Goal: Task Accomplishment & Management: Use online tool/utility

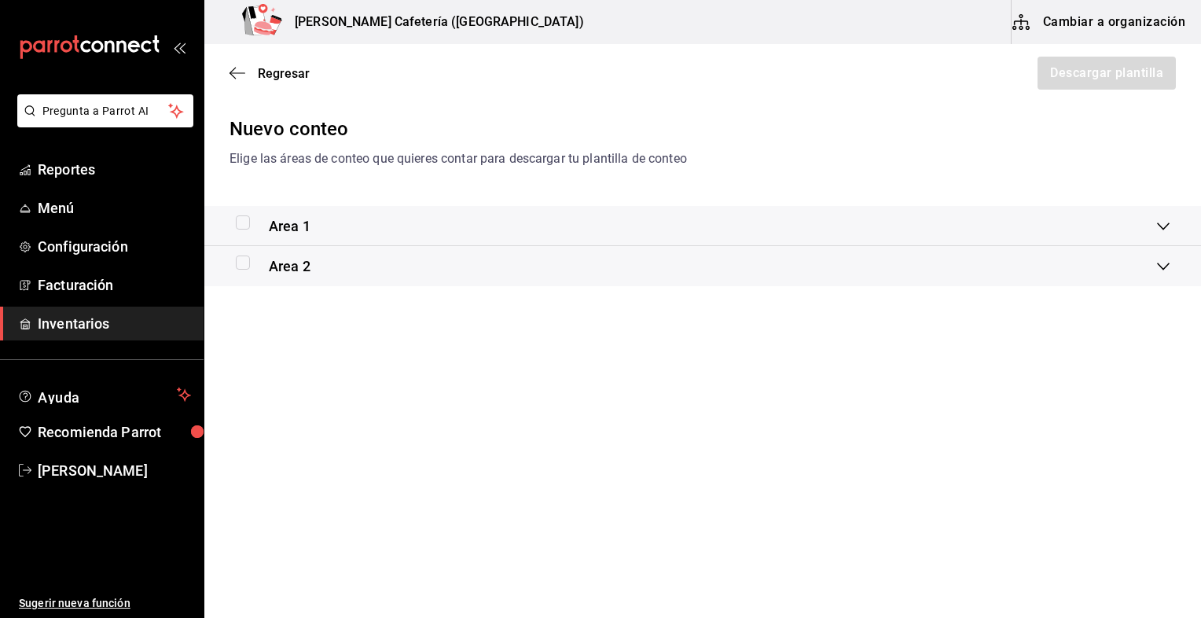
click at [242, 225] on input "checkbox" at bounding box center [243, 222] width 14 height 14
checkbox input "true"
click at [282, 66] on span "Regresar" at bounding box center [284, 73] width 52 height 15
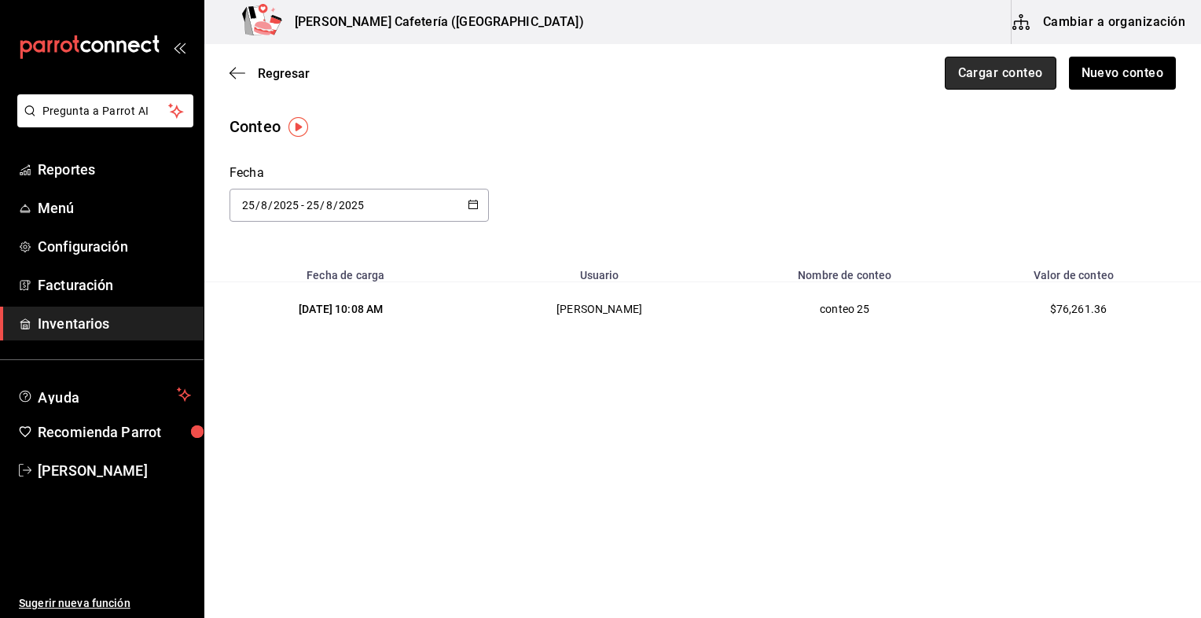
click at [989, 79] on button "Cargar conteo" at bounding box center [1000, 73] width 112 height 33
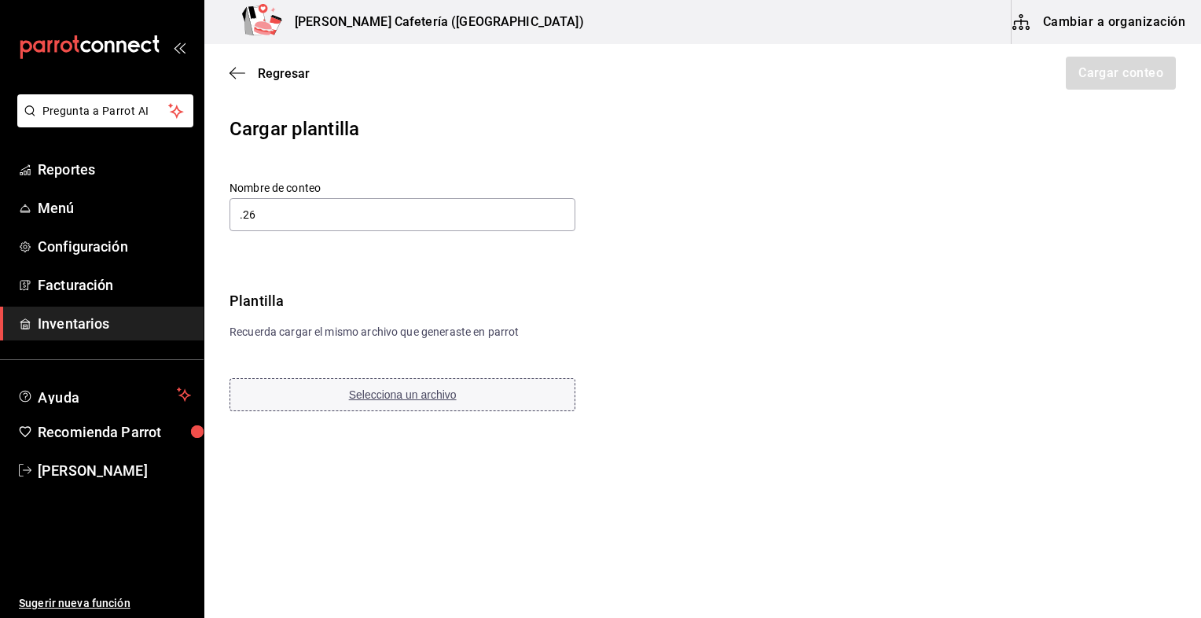
type input ".26"
click at [409, 397] on span "Selecciona un archivo" at bounding box center [403, 394] width 108 height 13
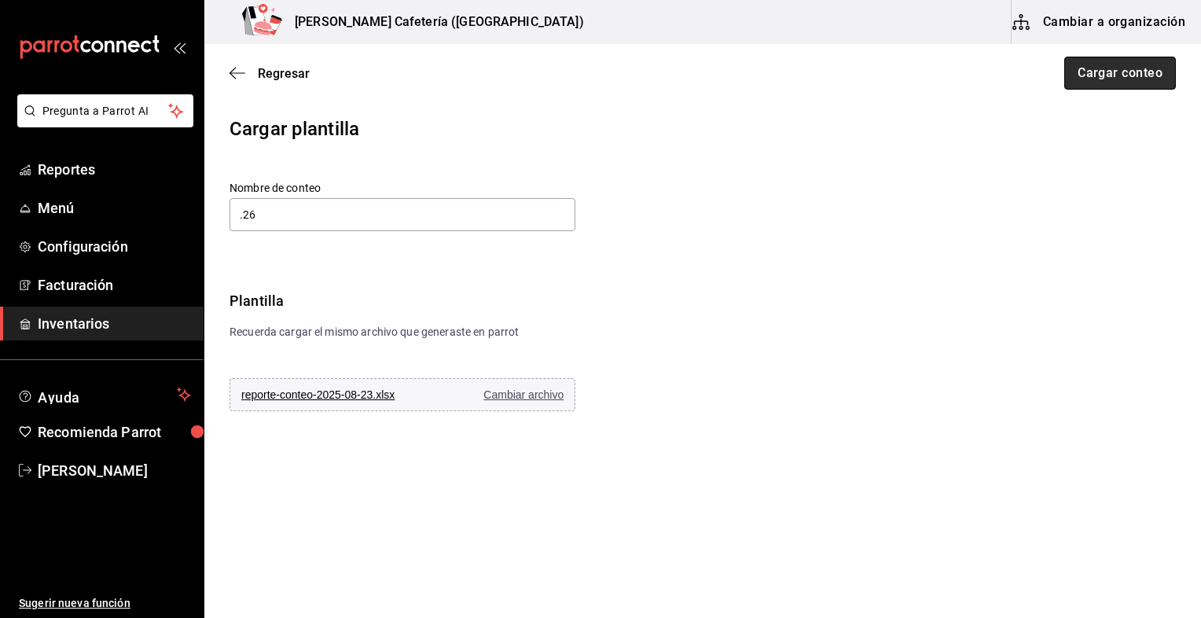
click at [1108, 69] on button "Cargar conteo" at bounding box center [1120, 73] width 112 height 33
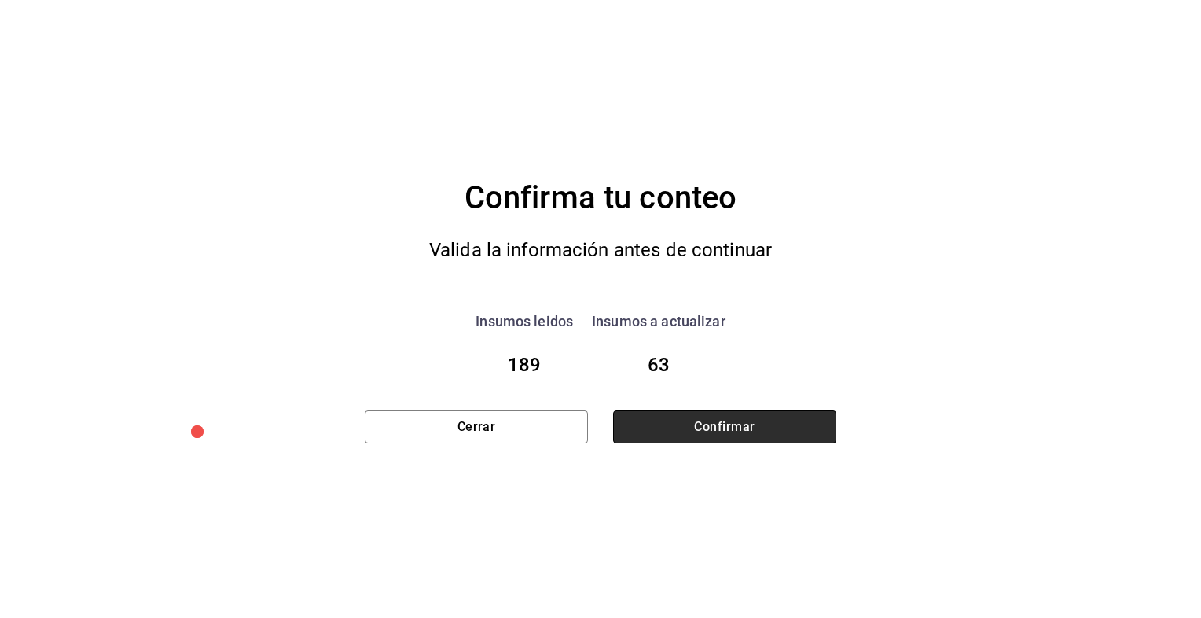
click at [770, 412] on button "Confirmar" at bounding box center [724, 426] width 223 height 33
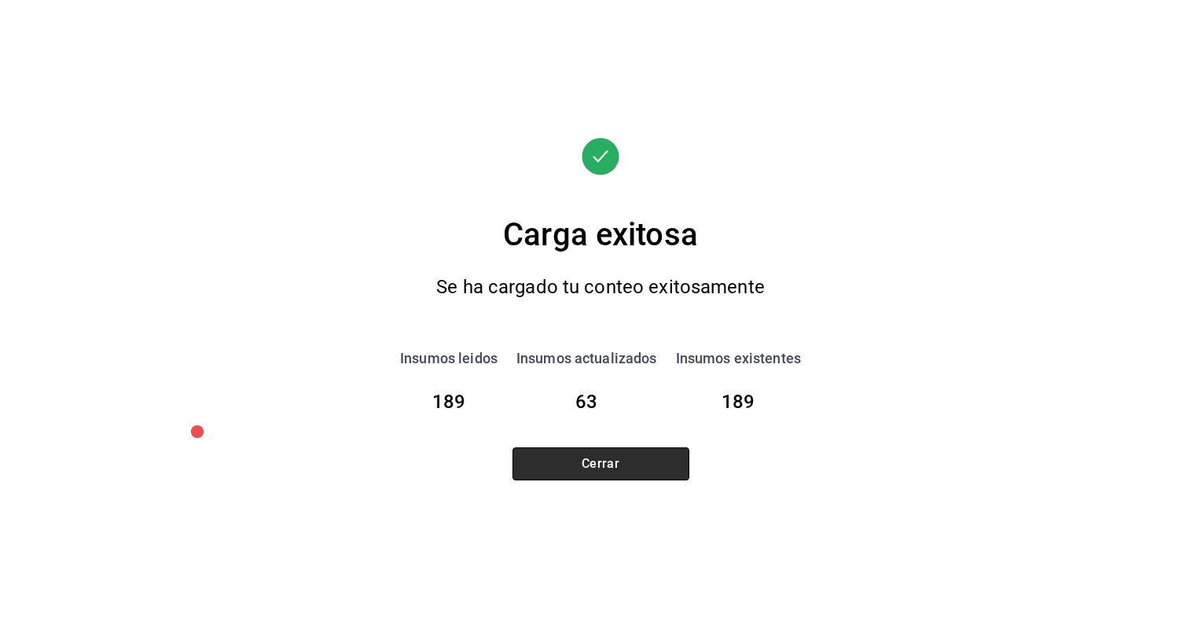
click at [630, 460] on button "Cerrar" at bounding box center [600, 463] width 177 height 33
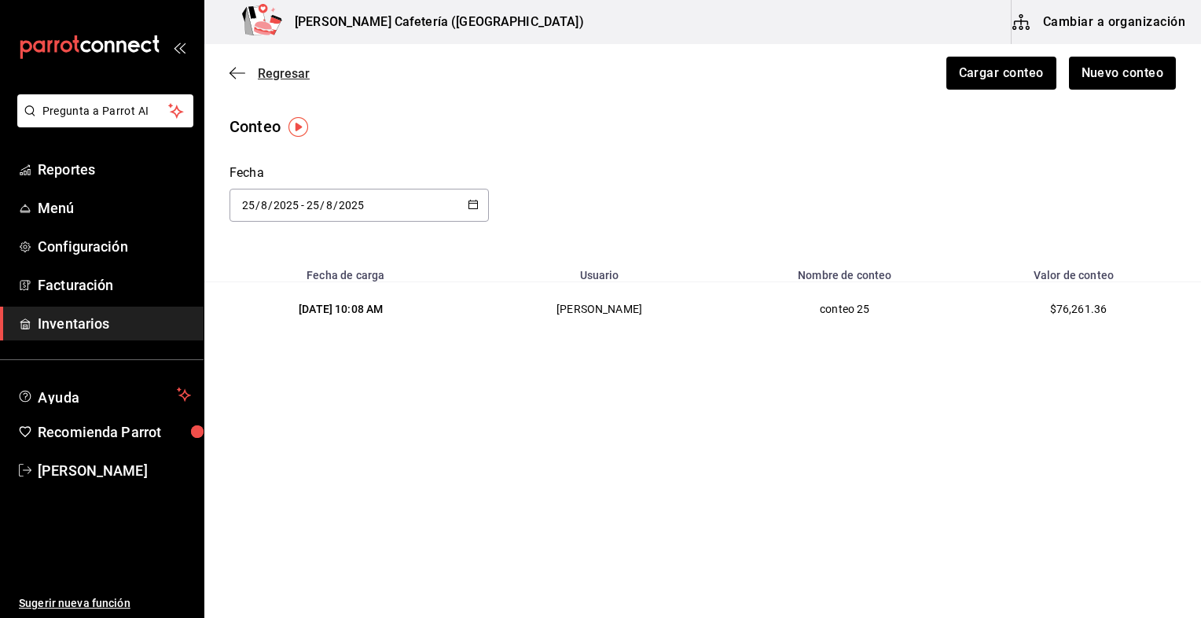
click at [258, 72] on span "Regresar" at bounding box center [284, 73] width 52 height 15
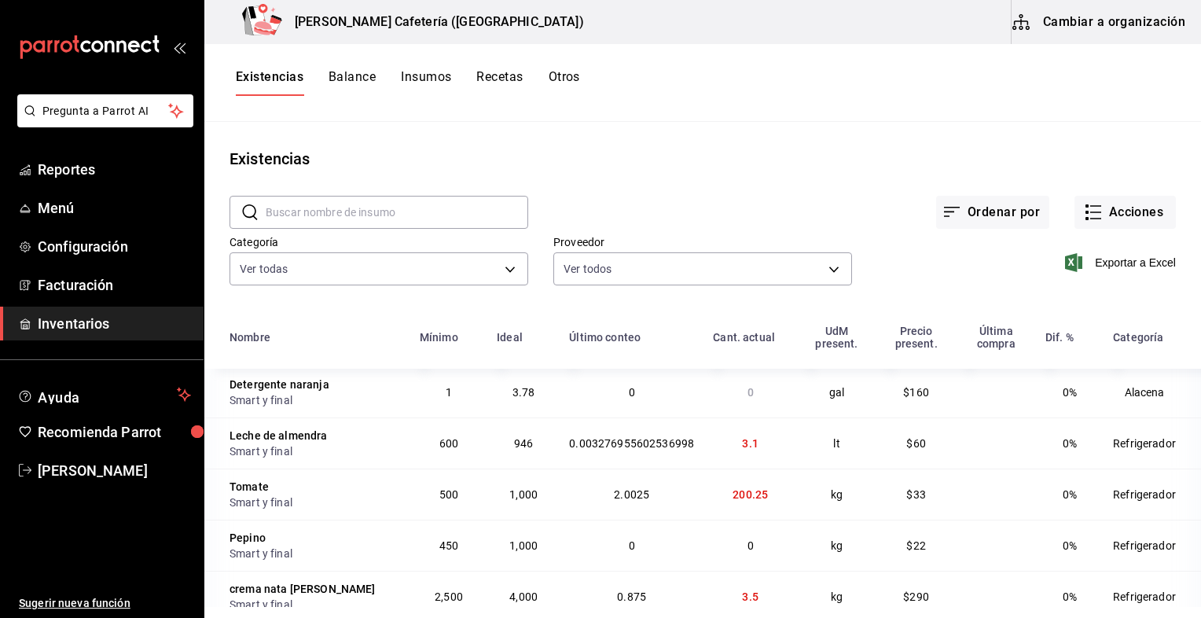
scroll to position [533, 0]
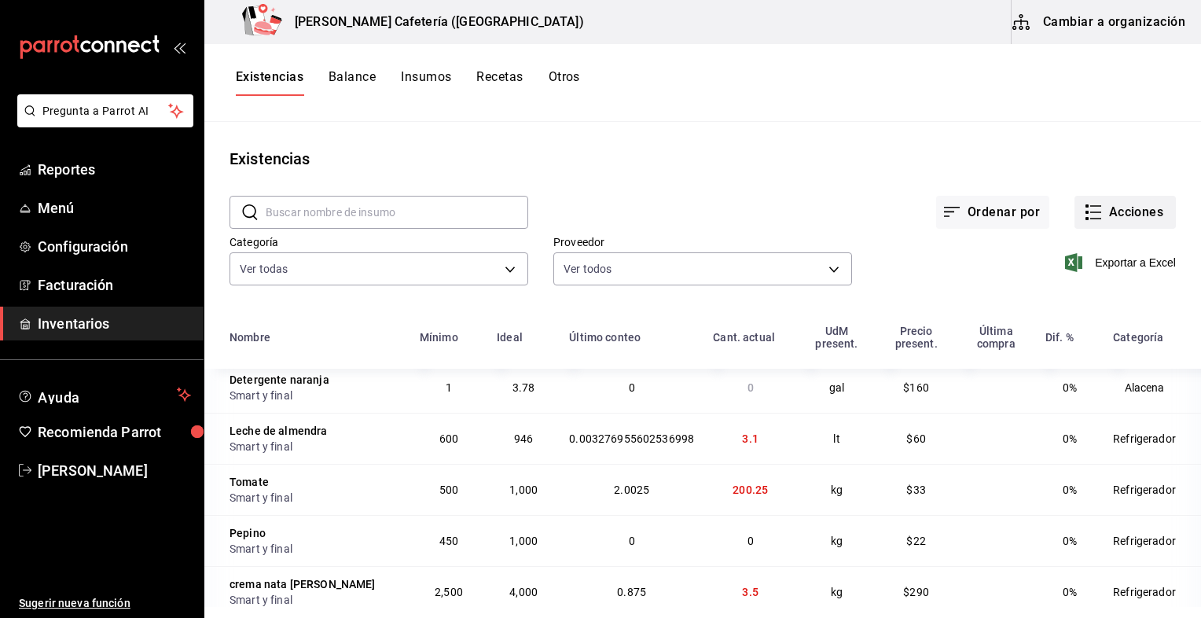
click at [1124, 210] on button "Acciones" at bounding box center [1124, 212] width 101 height 33
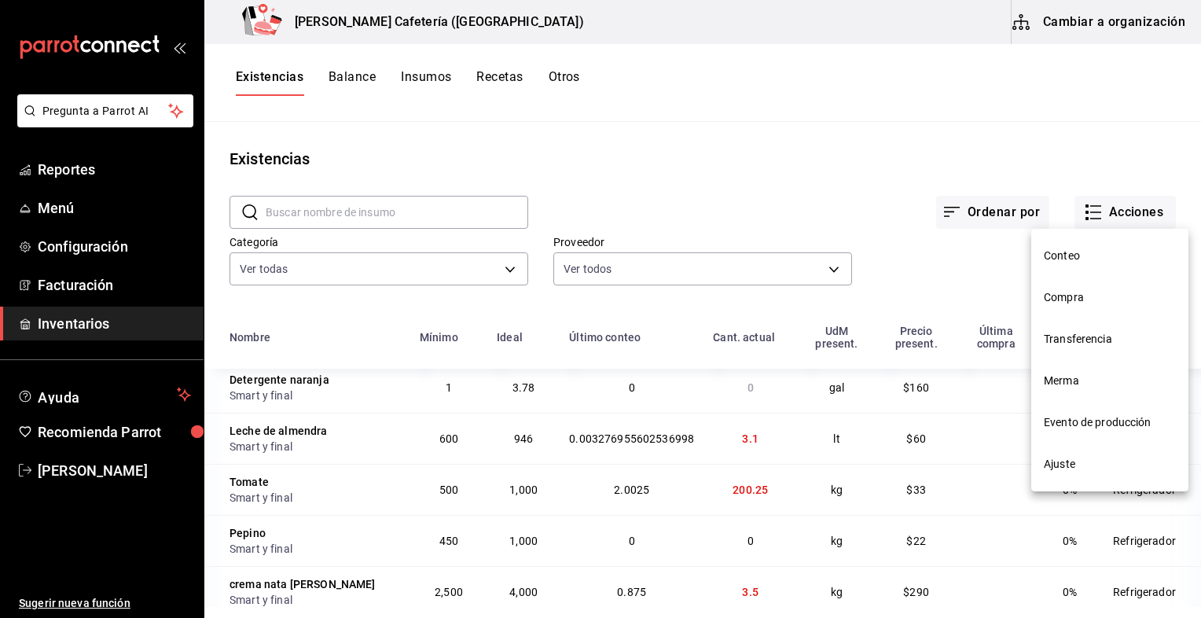
click at [1084, 246] on li "Conteo" at bounding box center [1109, 256] width 157 height 42
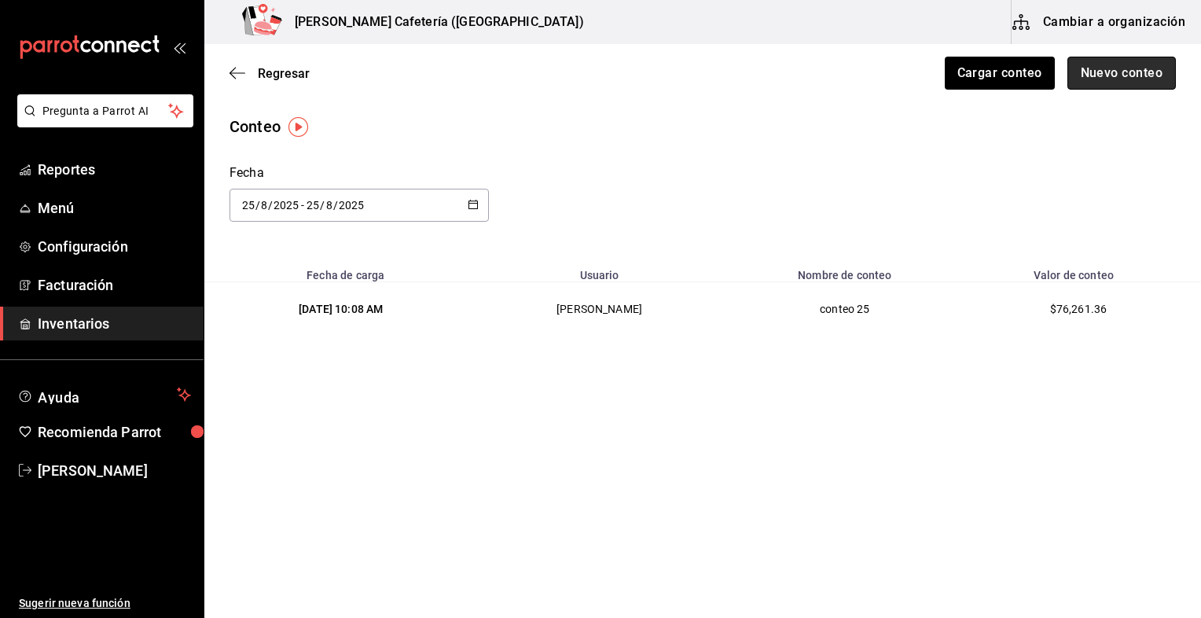
click at [1104, 74] on button "Nuevo conteo" at bounding box center [1121, 73] width 109 height 33
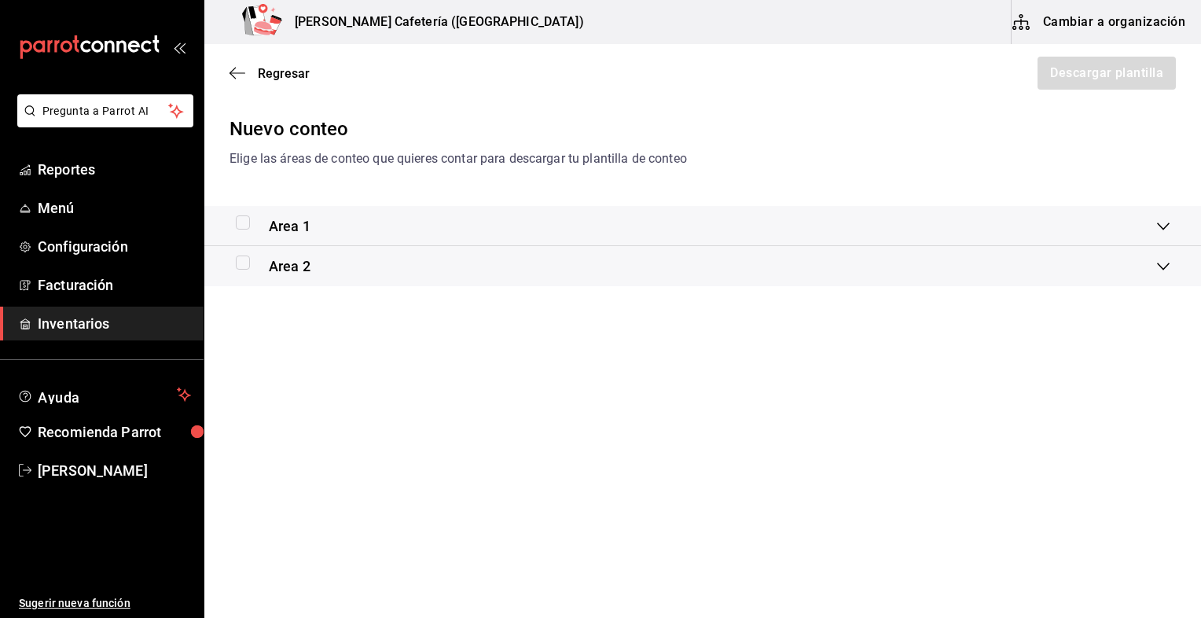
click at [242, 260] on input "checkbox" at bounding box center [243, 262] width 14 height 14
checkbox input "true"
click at [243, 225] on input "checkbox" at bounding box center [243, 222] width 14 height 14
checkbox input "true"
click at [1105, 82] on button "Descargar plantilla" at bounding box center [1106, 73] width 140 height 33
